Goal: Check status

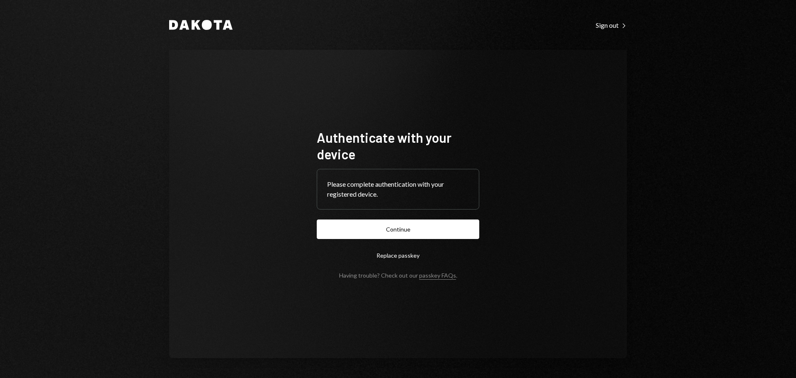
click at [399, 223] on button "Continue" at bounding box center [398, 228] width 162 height 19
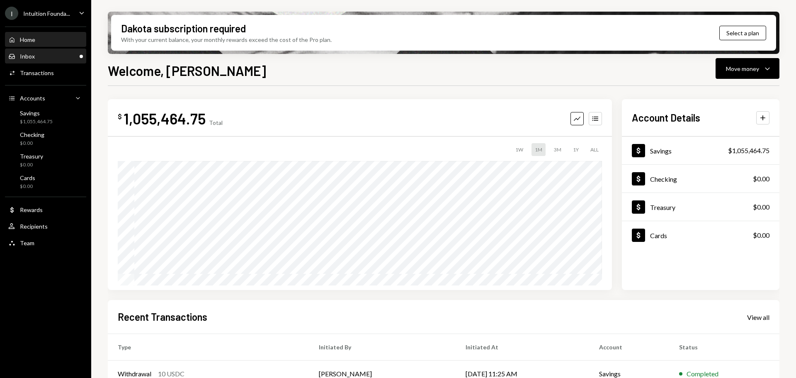
click at [27, 59] on div "Inbox" at bounding box center [27, 56] width 15 height 7
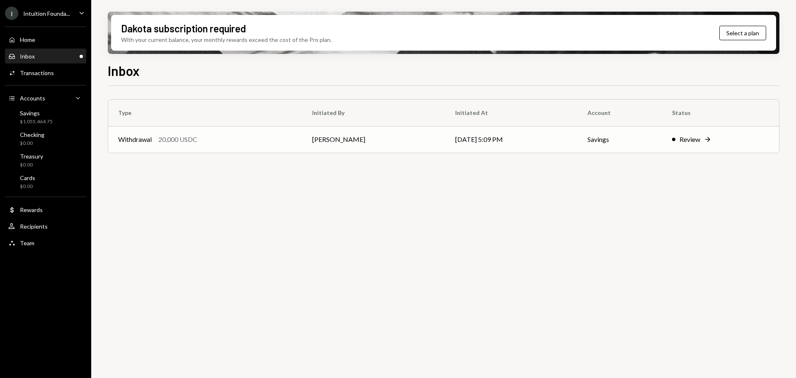
click at [183, 143] on div "20,000 USDC" at bounding box center [177, 139] width 39 height 10
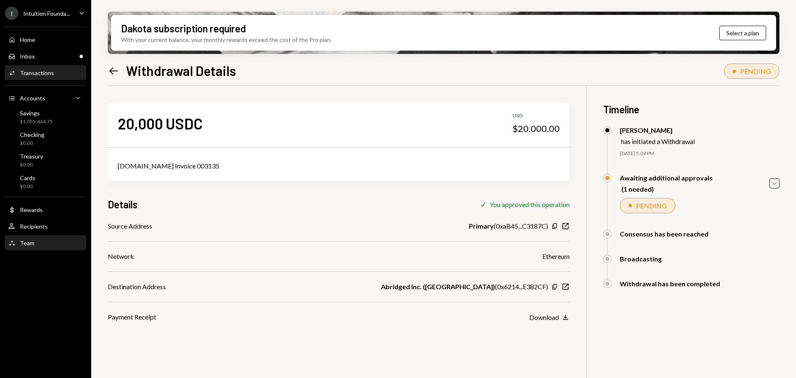
click at [46, 247] on div "Team Team" at bounding box center [45, 243] width 75 height 14
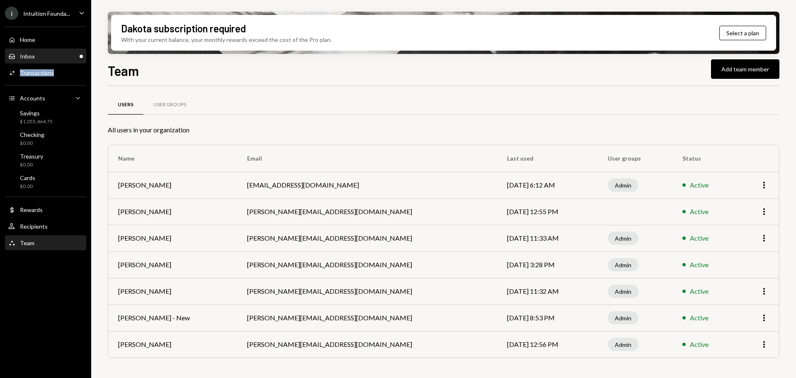
click at [58, 63] on div "Home Home Inbox Inbox Activities Transactions Accounts Accounts Caret Down Savi…" at bounding box center [45, 137] width 91 height 230
click at [56, 59] on div "Inbox Inbox" at bounding box center [45, 56] width 75 height 7
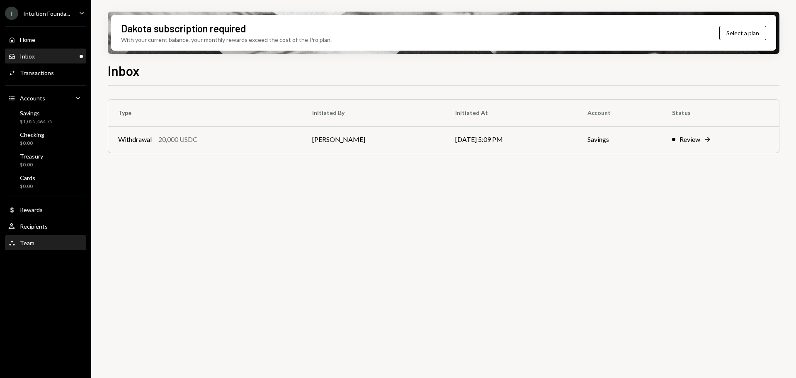
click at [44, 246] on div "Team Team" at bounding box center [45, 242] width 75 height 7
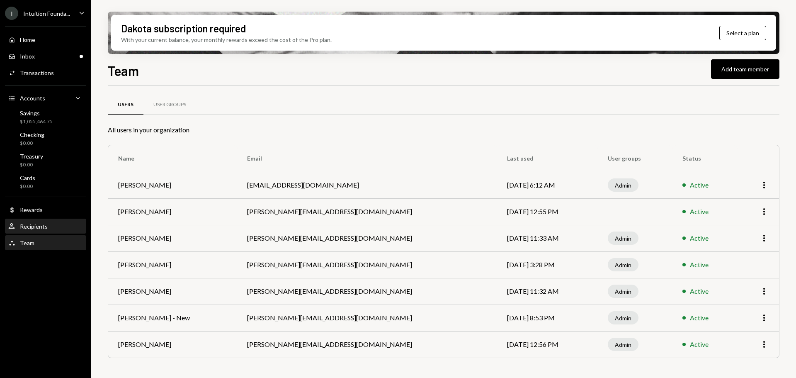
click at [49, 226] on div "User Recipients" at bounding box center [45, 226] width 75 height 7
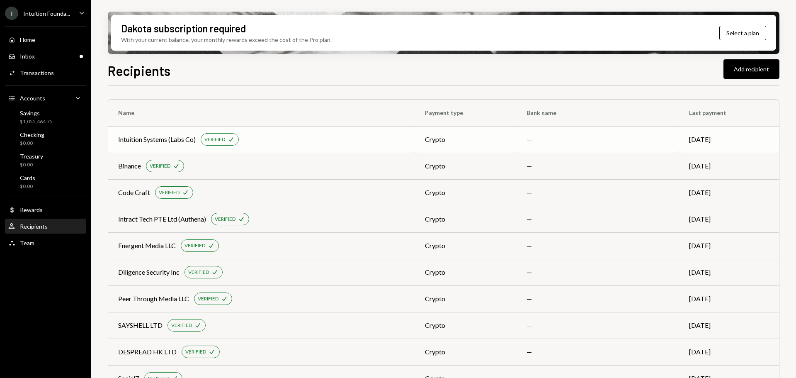
click at [158, 145] on td "Intuition Systems (Labs Co) VERIFIED Check" at bounding box center [261, 139] width 307 height 27
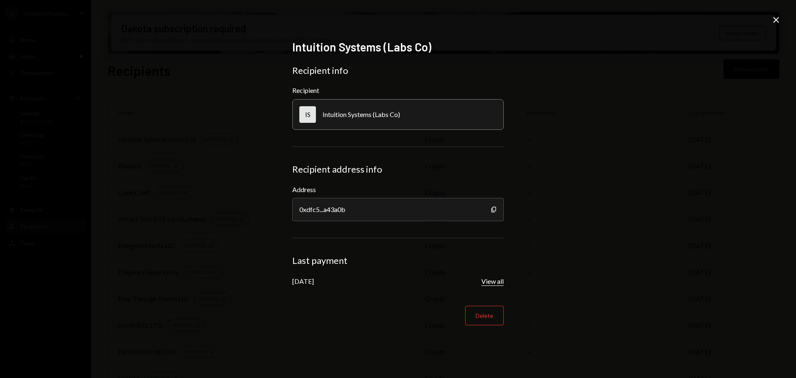
click at [489, 282] on button "View all" at bounding box center [492, 281] width 22 height 9
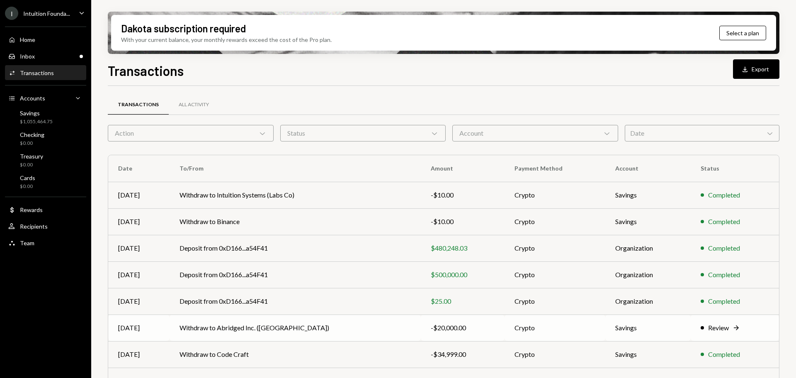
click at [270, 330] on td "Withdraw to Abridged Inc. ([GEOGRAPHIC_DATA])" at bounding box center [295, 327] width 251 height 27
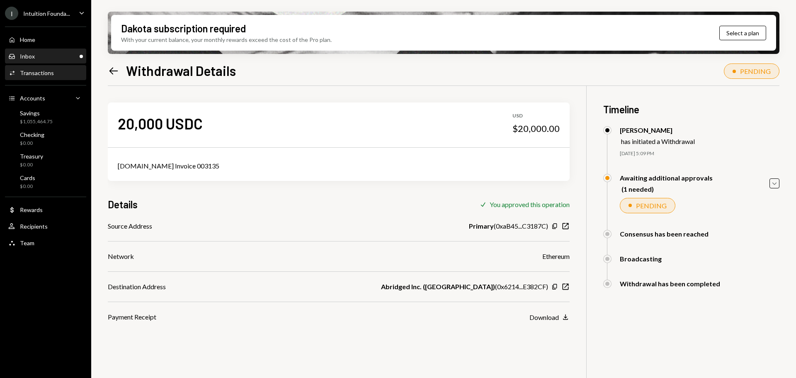
click at [38, 60] on div "Inbox Inbox" at bounding box center [45, 56] width 75 height 14
